Goal: Find specific page/section

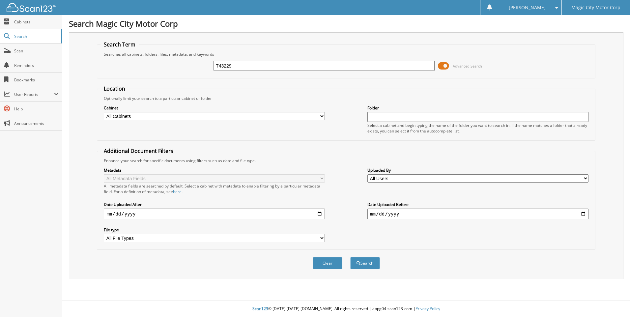
type input "T43229"
click at [350, 257] on button "Search" at bounding box center [365, 263] width 30 height 12
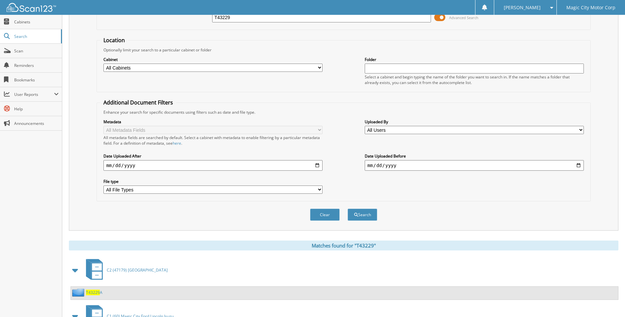
scroll to position [98, 0]
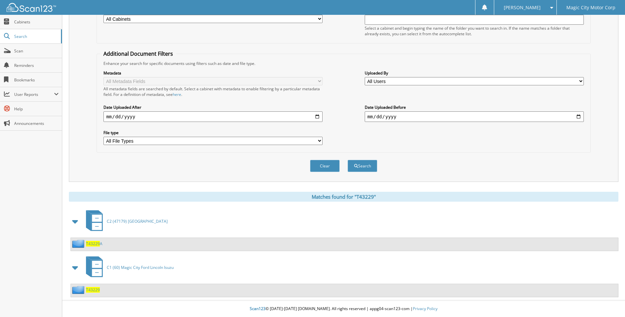
click at [94, 291] on span "T43229" at bounding box center [93, 290] width 14 height 6
